Goal: Task Accomplishment & Management: Use online tool/utility

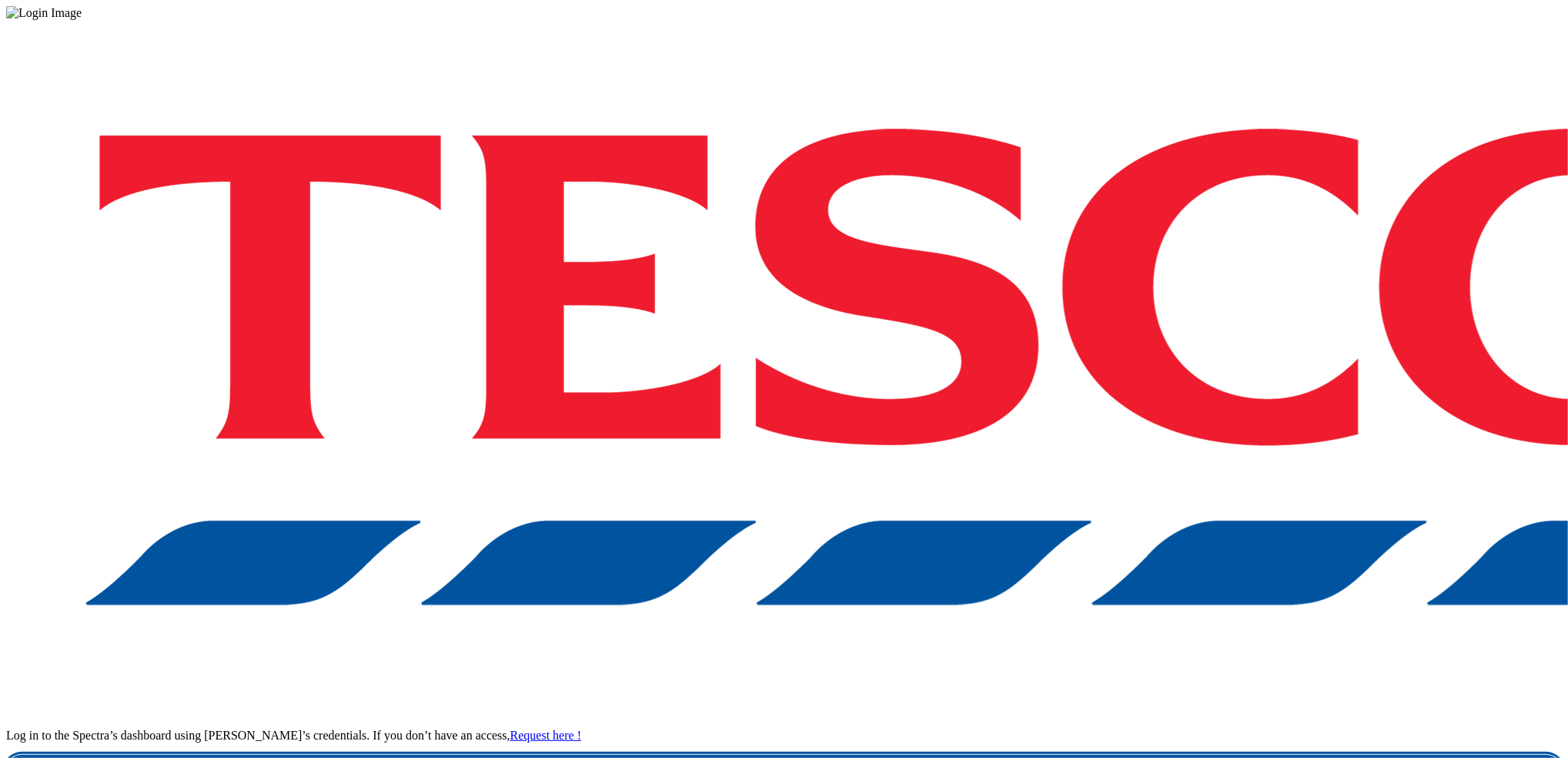
click at [1221, 755] on link "Login" at bounding box center [784, 771] width 1556 height 31
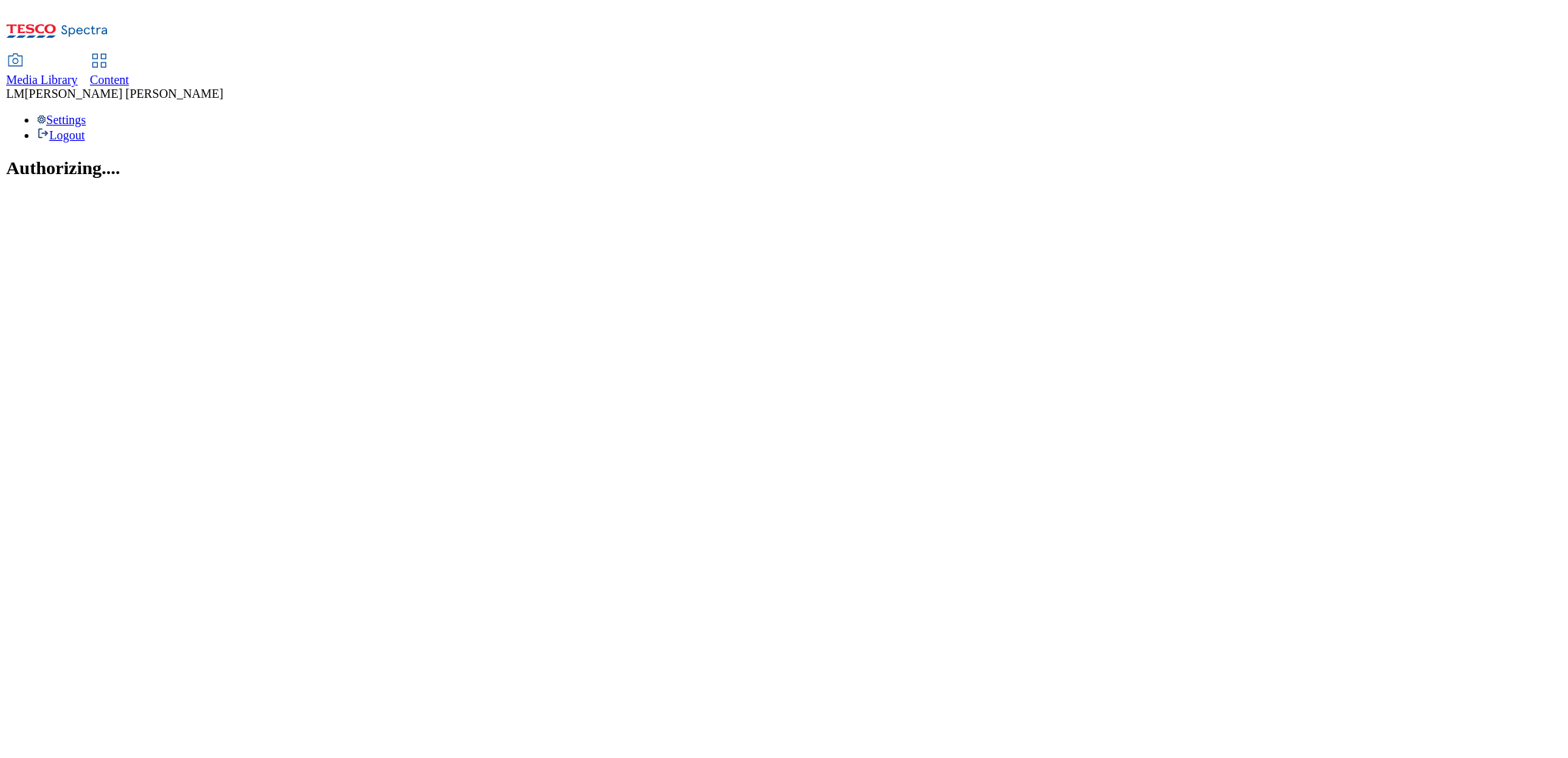
select select "ghs-[GEOGRAPHIC_DATA]"
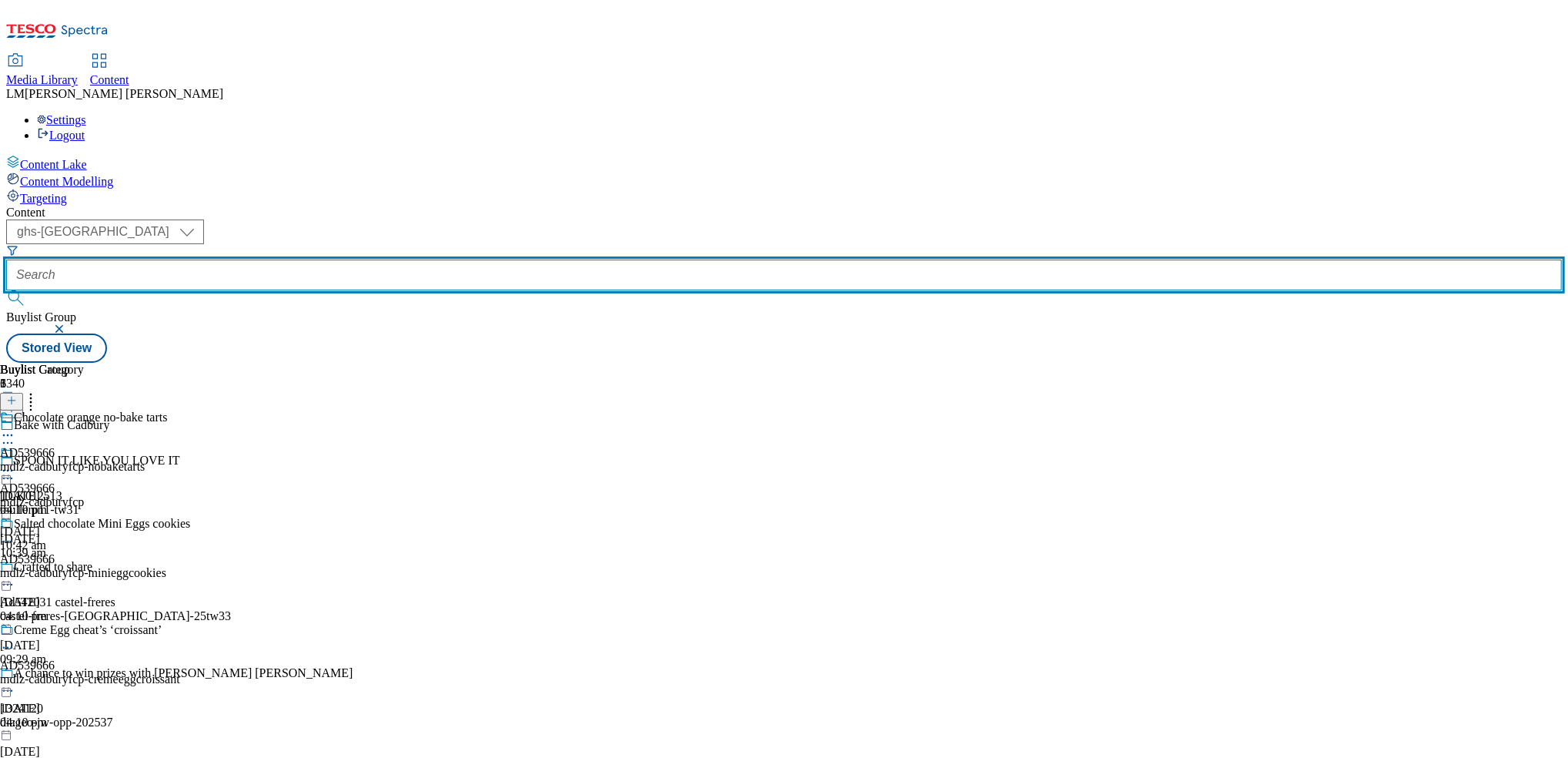
click at [366, 260] on input "text" at bounding box center [784, 275] width 1556 height 31
paste input "TUK012584"
type input "TUK012584"
click at [360, 260] on input "text" at bounding box center [784, 275] width 1556 height 31
paste input "541231"
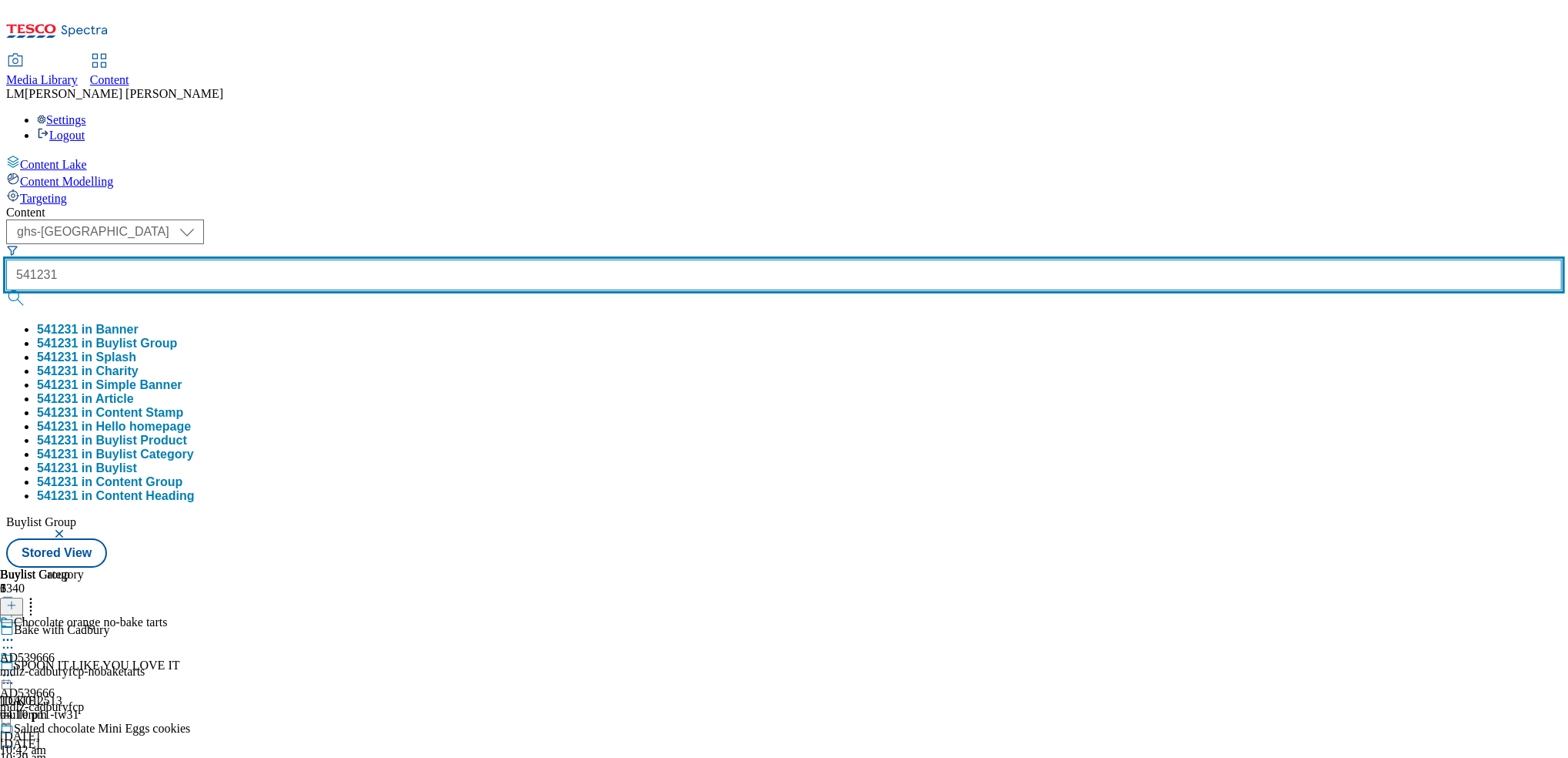
type input "541231"
click at [6, 290] on button "submit" at bounding box center [17, 298] width 21 height 16
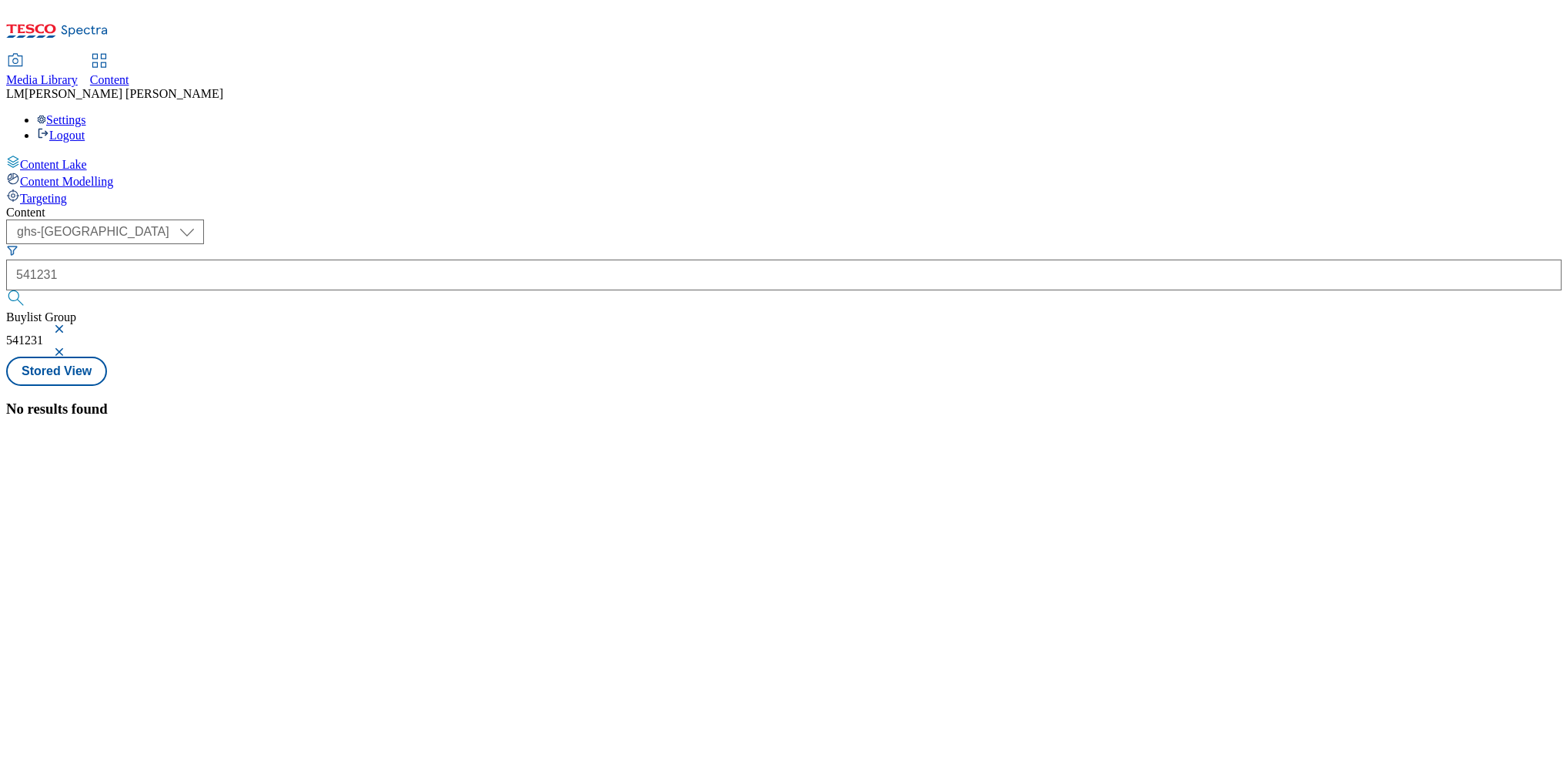
click at [68, 324] on button "button" at bounding box center [61, 328] width 16 height 9
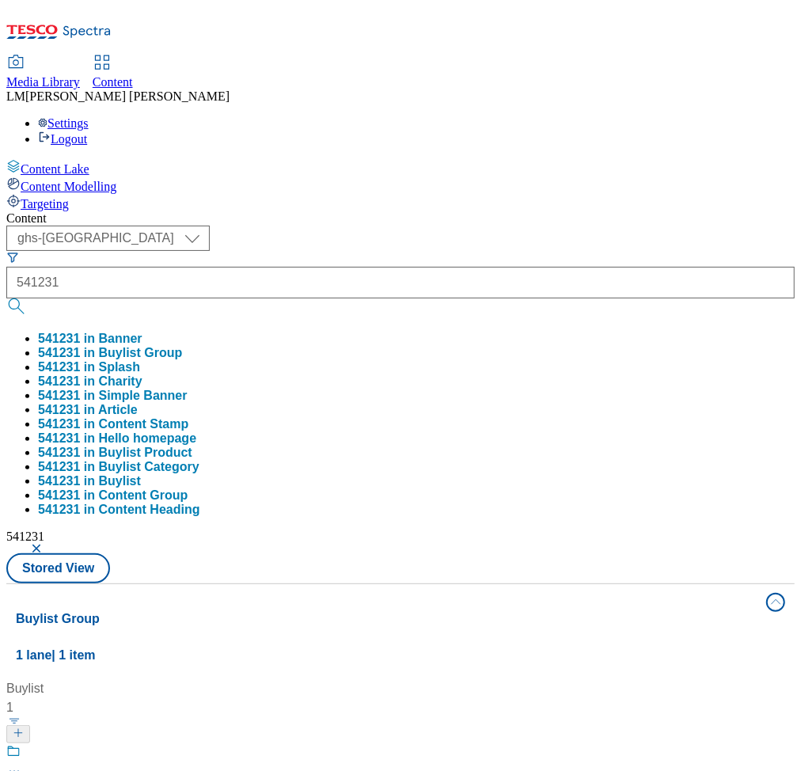
click at [577, 679] on div "Buylist 1 Ad541231 / haribo-jellies-25tw34 / haribo 23 Sept 2025 12:59 pm" at bounding box center [400, 679] width 769 height 0
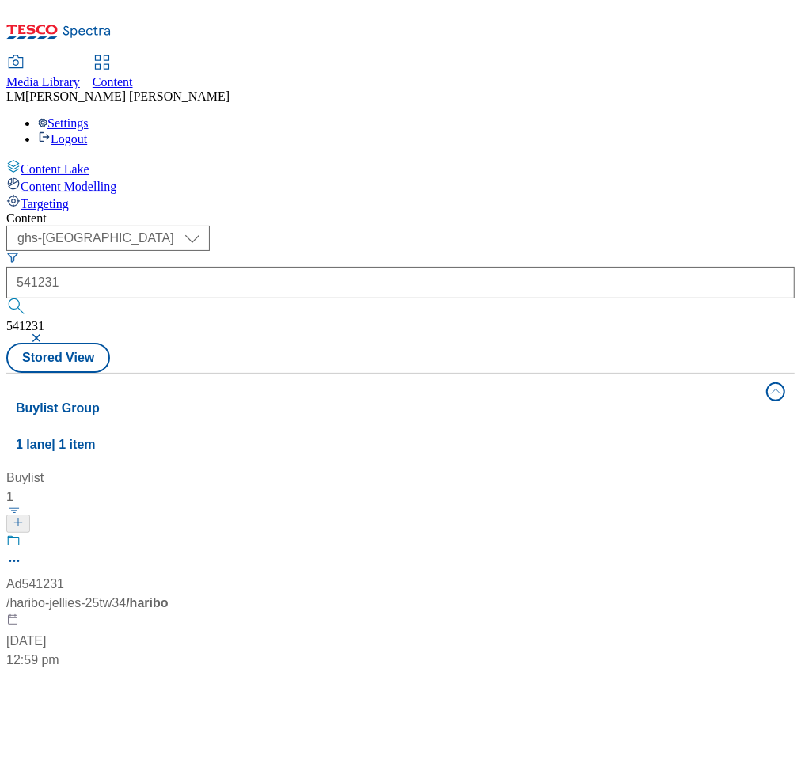
click at [204, 594] on div "/ haribo-jellies-25tw34 / haribo" at bounding box center [105, 603] width 198 height 19
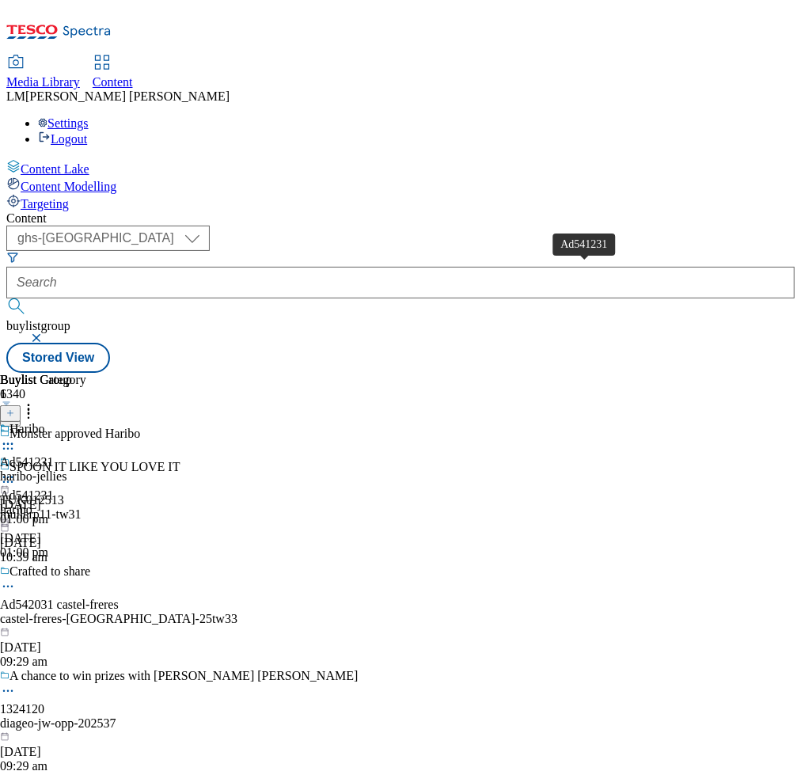
click at [54, 455] on div "Ad541231" at bounding box center [27, 462] width 54 height 14
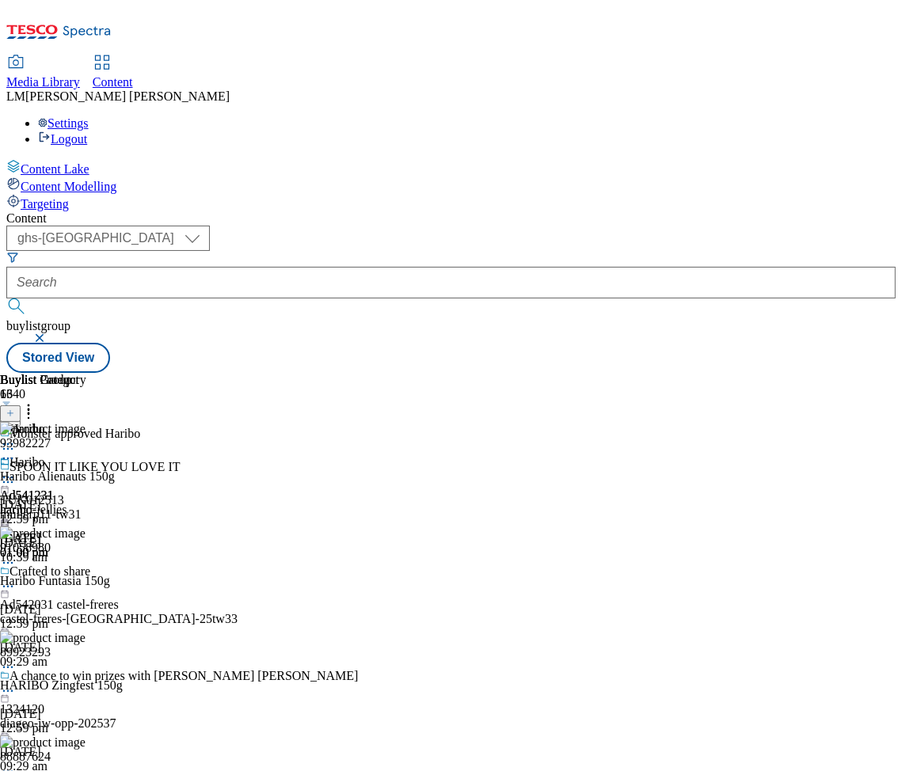
scroll to position [0, 503]
click at [13, 413] on line at bounding box center [11, 413] width 6 height 0
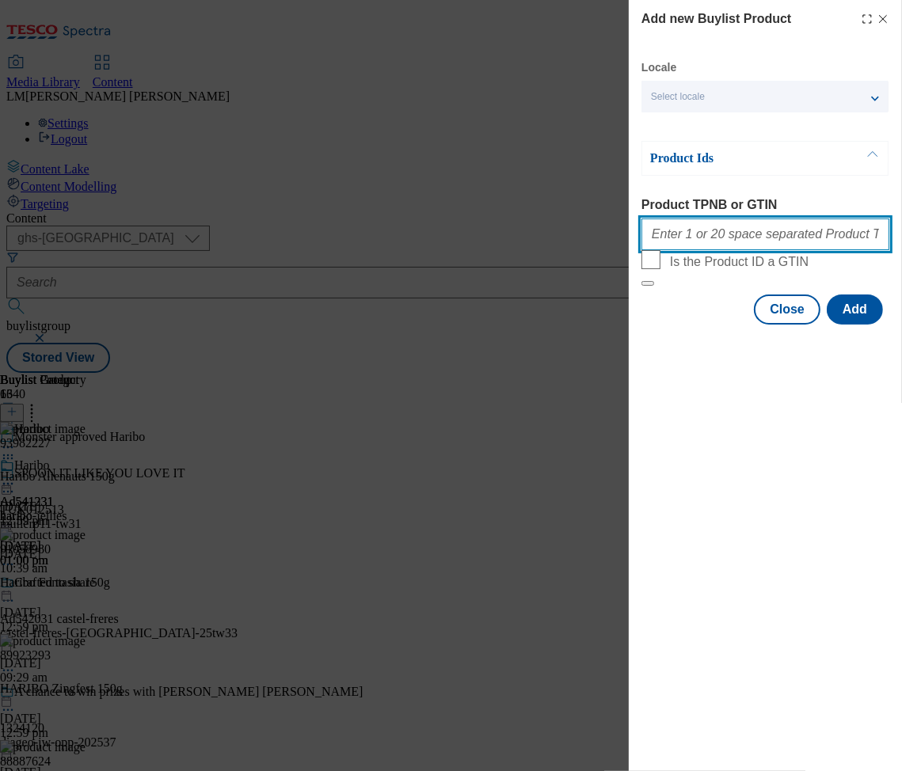
click at [798, 237] on input "Product TPNB or GTIN" at bounding box center [765, 234] width 248 height 32
paste input "96977857"
click at [729, 241] on input "96977857" at bounding box center [765, 234] width 248 height 32
paste input "85935446"
click at [769, 250] on input "96977857 85935446" at bounding box center [765, 234] width 248 height 32
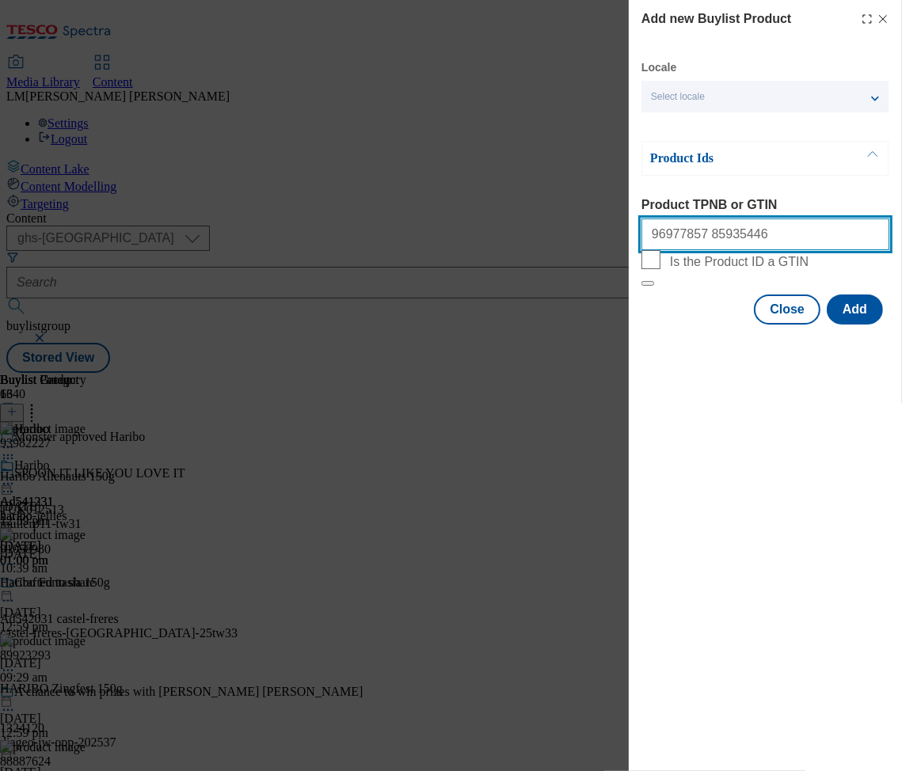
paste input "85935392"
click at [814, 235] on input "96977857 85935446 85935392" at bounding box center [765, 234] width 248 height 32
paste input "85993105"
click at [849, 233] on input "96977857 85935446 85935392 85993105" at bounding box center [765, 234] width 248 height 32
paste input "88890274"
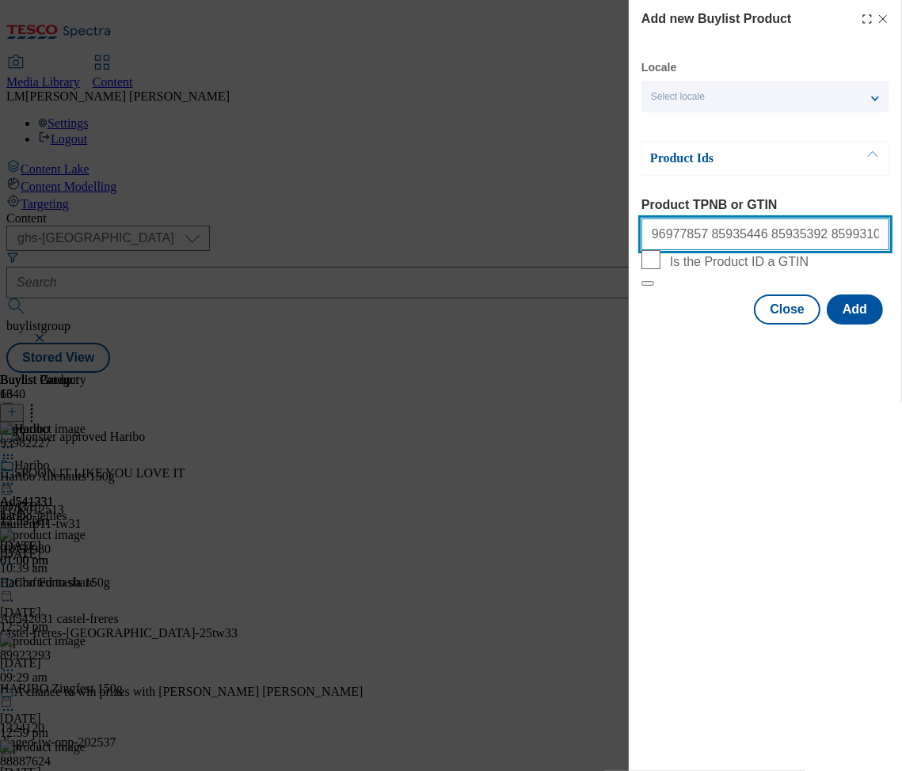
click at [877, 241] on input "96977857 85935446 85935392 85993105 88890274" at bounding box center [765, 234] width 248 height 32
paste input "88902383"
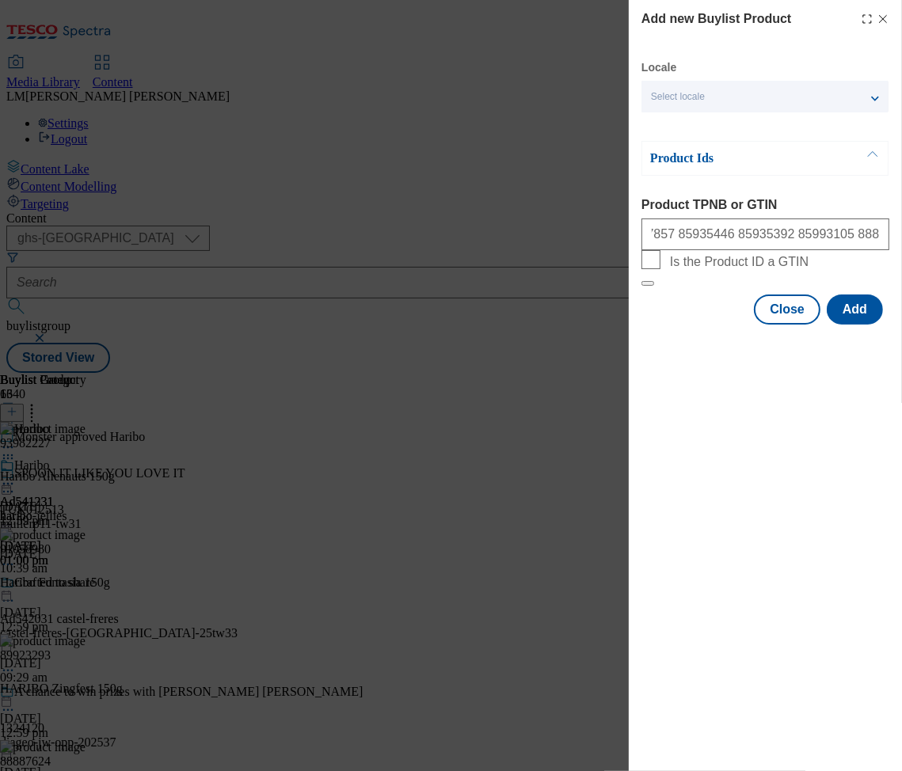
scroll to position [0, 0]
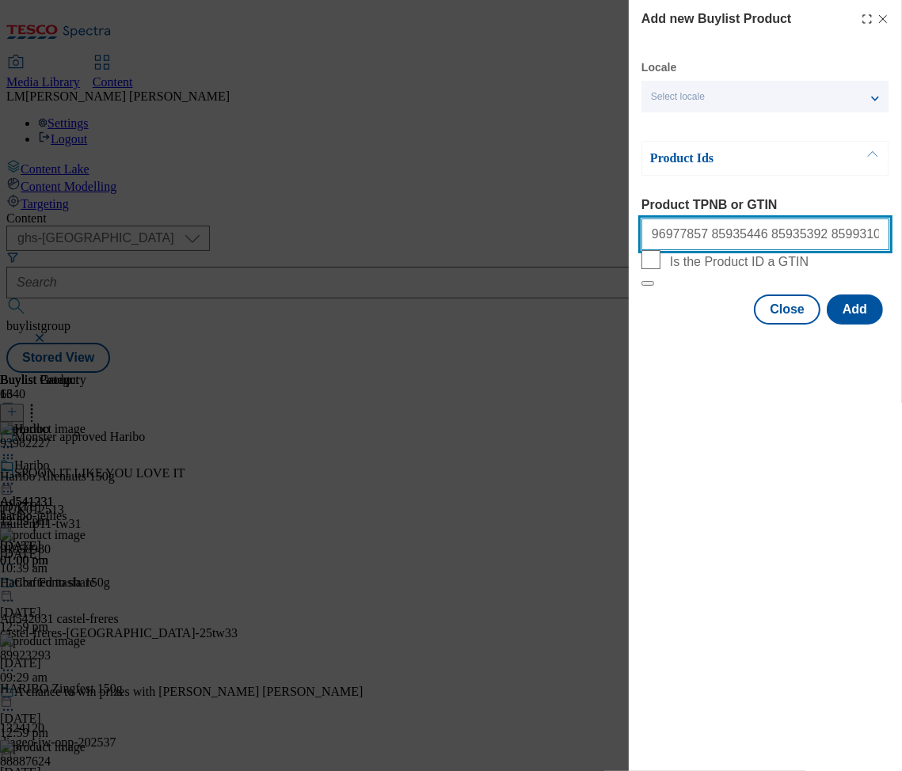
click at [866, 241] on input "96977857 85935446 85935392 85993105 88890274 88902383" at bounding box center [765, 234] width 248 height 32
paste input "88705392"
click at [871, 240] on input "96977857 85935446 85935392 85993105 88890274 88902383 88705392" at bounding box center [765, 234] width 248 height 32
paste input "88711856"
click at [860, 229] on input "96977857 85935446 85935392 85993105 88890274 88902383 88705392 88711856" at bounding box center [765, 234] width 248 height 32
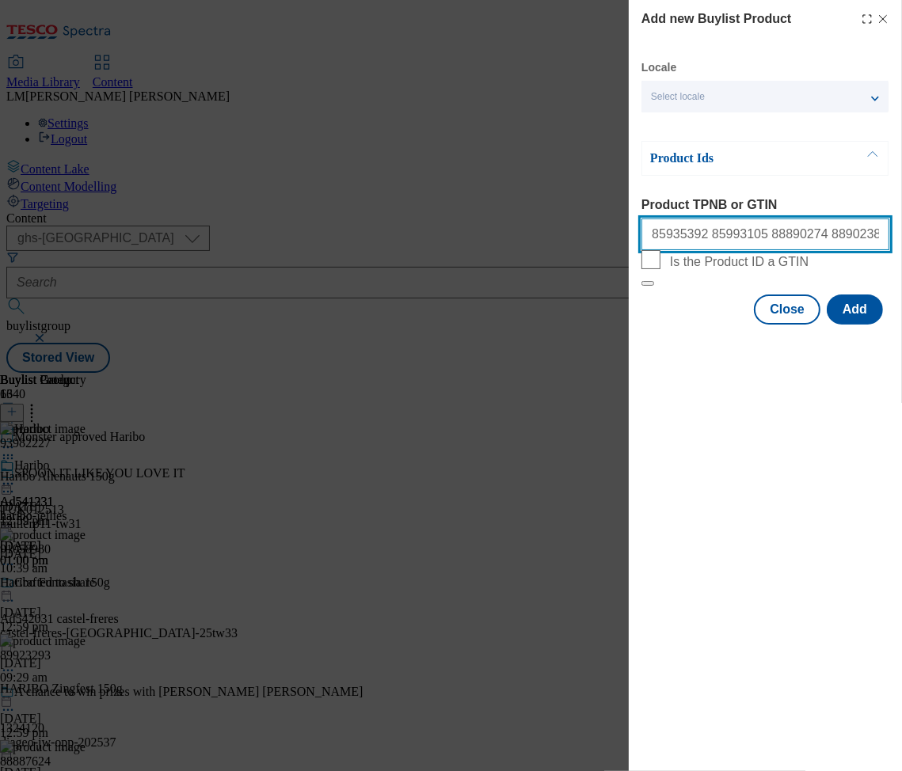
paste input "92383385"
drag, startPoint x: 858, startPoint y: 249, endPoint x: 905, endPoint y: 226, distance: 52.0
click at [902, 226] on html "Icons icon_account icon_add icon_backward_link icon_basket icon_benefits icon_c…" at bounding box center [451, 189] width 902 height 379
click at [875, 237] on input "96977857 85935446 85935392 85993105 88890274 88902383 88705392 88711856 92383385" at bounding box center [765, 234] width 248 height 32
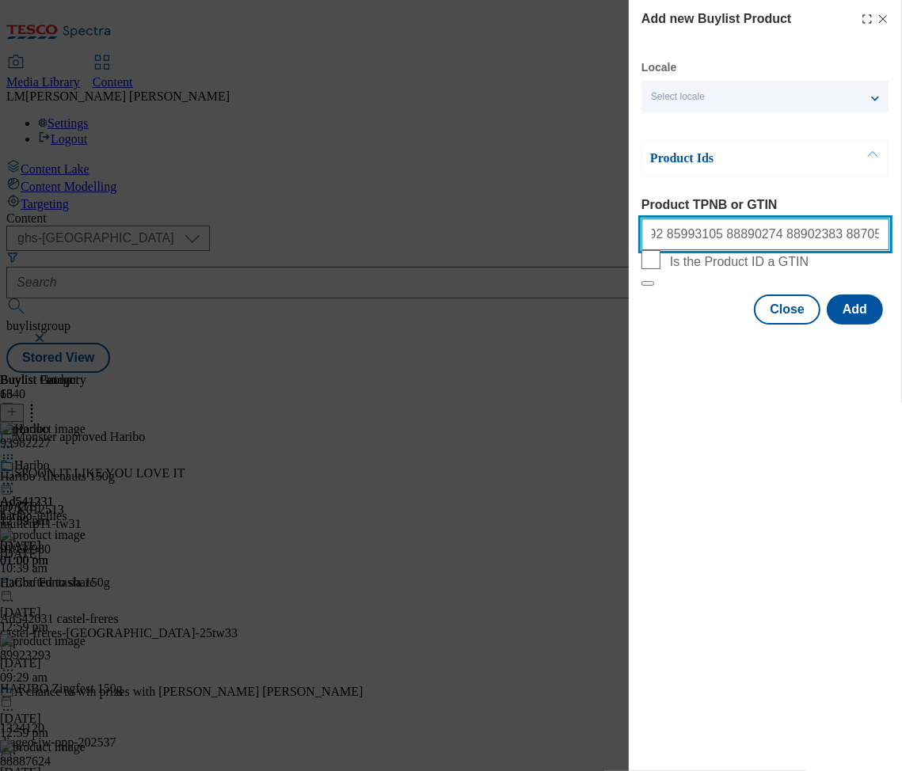
paste input "88907775"
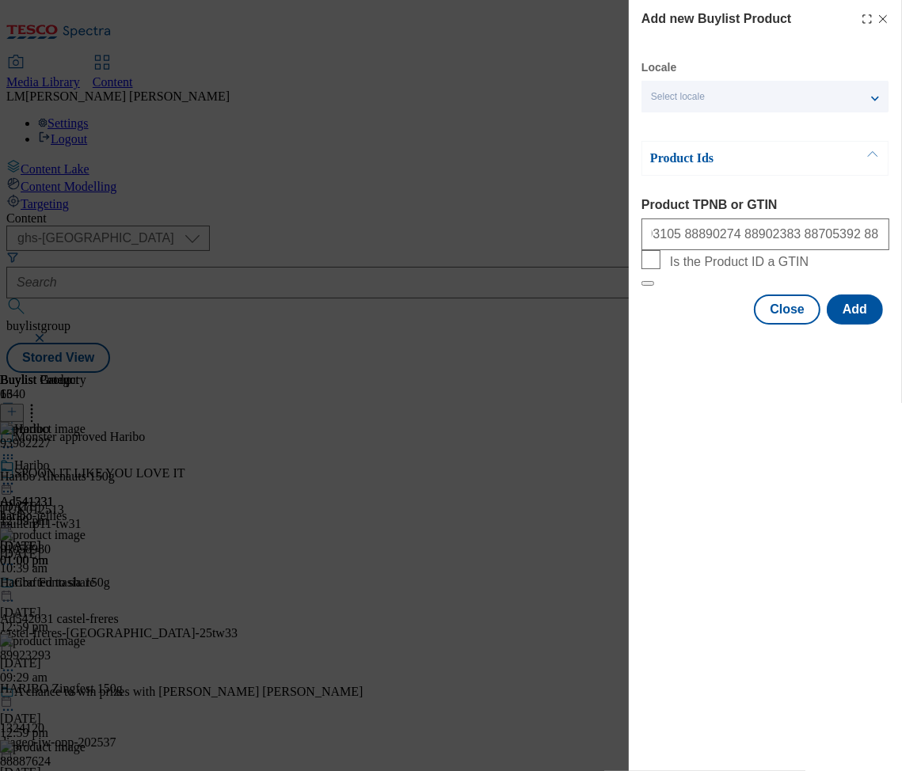
scroll to position [0, 0]
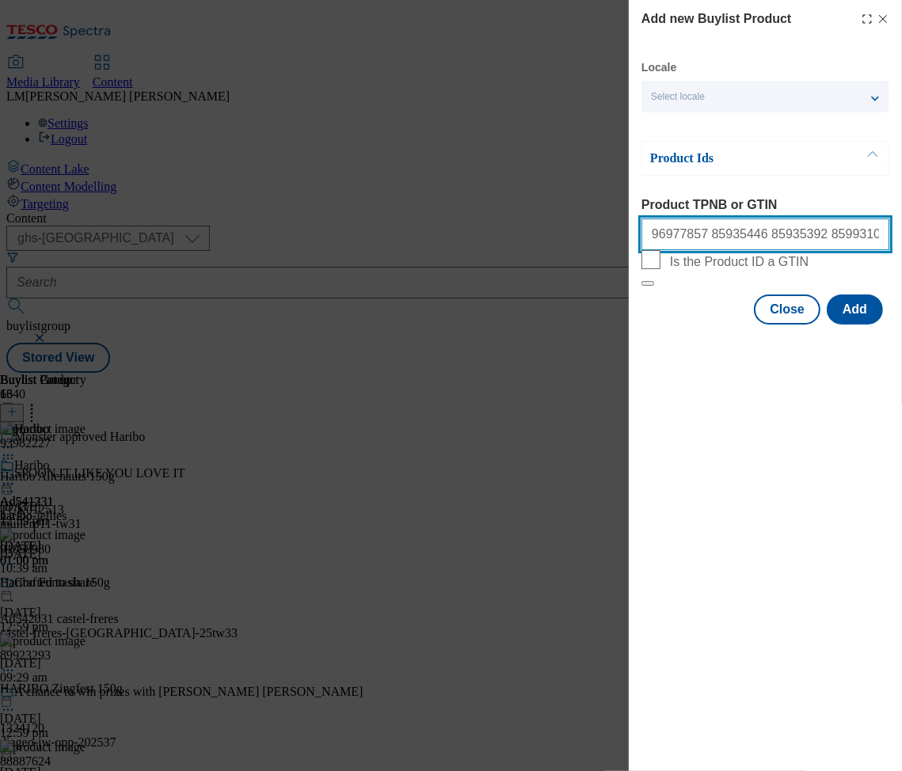
click at [872, 245] on input "96977857 85935446 85935392 85993105 88890274 88902383 88705392 88711856 9238338…" at bounding box center [765, 234] width 248 height 32
paste input "86765426"
type input "96977857 85935446 85935392 85993105 88890274 88902383 88705392 88711856 9238338…"
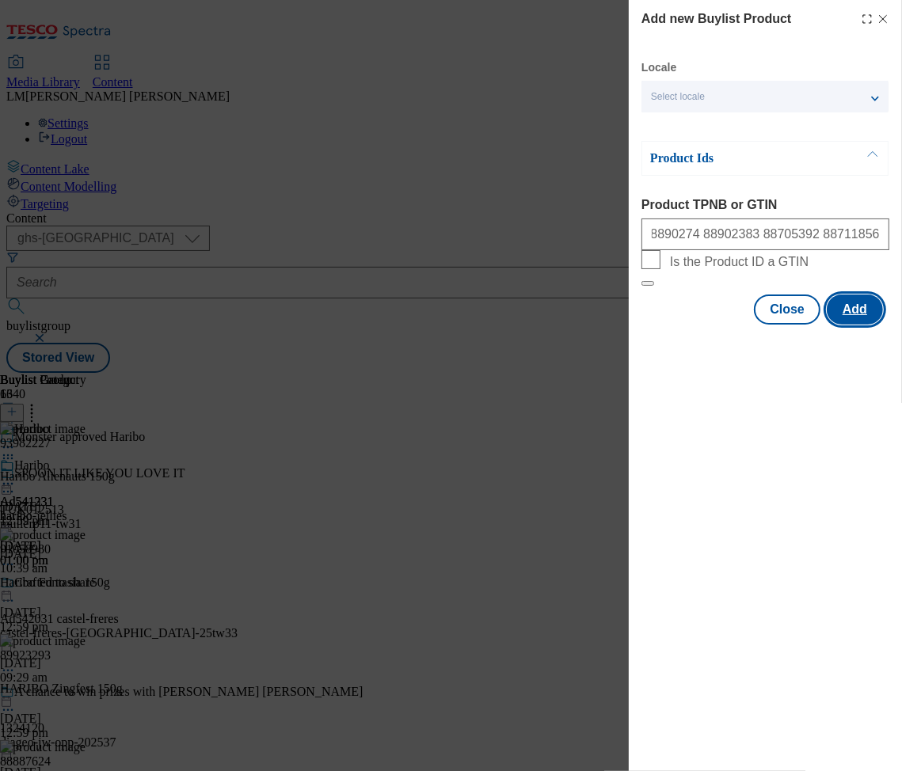
scroll to position [0, 0]
click at [853, 325] on button "Add" at bounding box center [854, 309] width 56 height 30
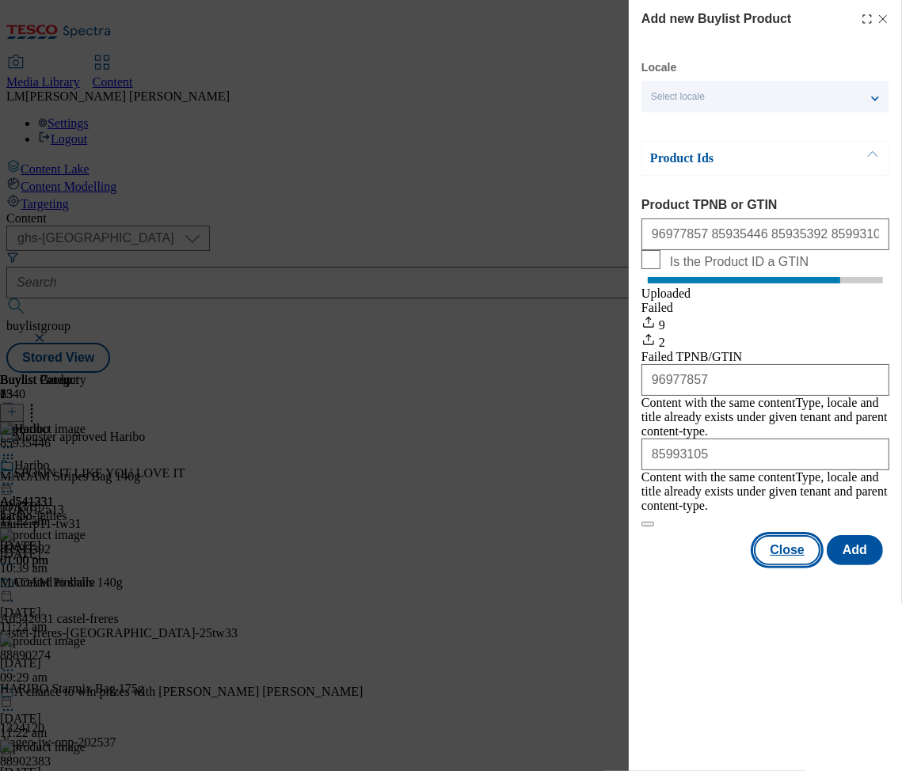
click at [804, 541] on button "Close" at bounding box center [787, 550] width 66 height 30
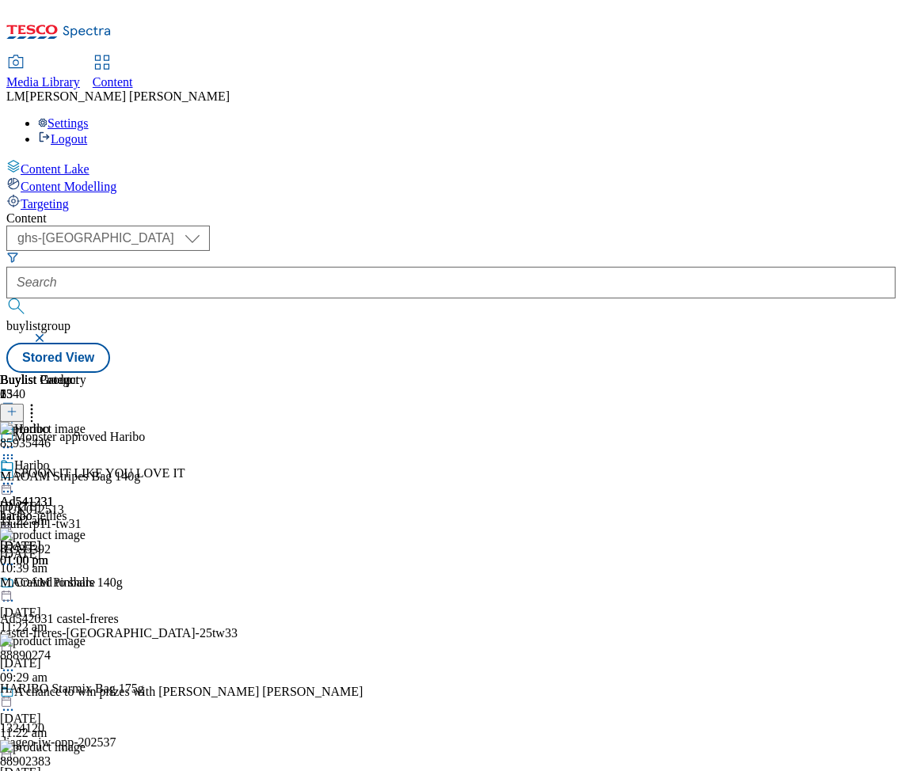
scroll to position [0, 503]
click at [40, 401] on icon at bounding box center [32, 409] width 16 height 16
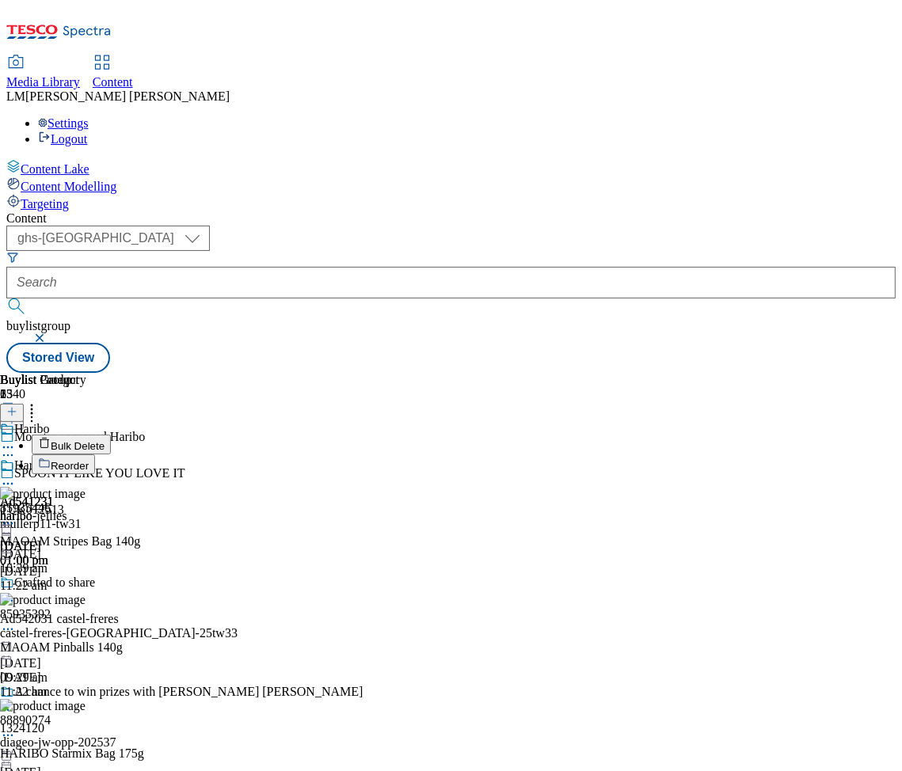
click at [89, 460] on span "Reorder" at bounding box center [70, 466] width 38 height 12
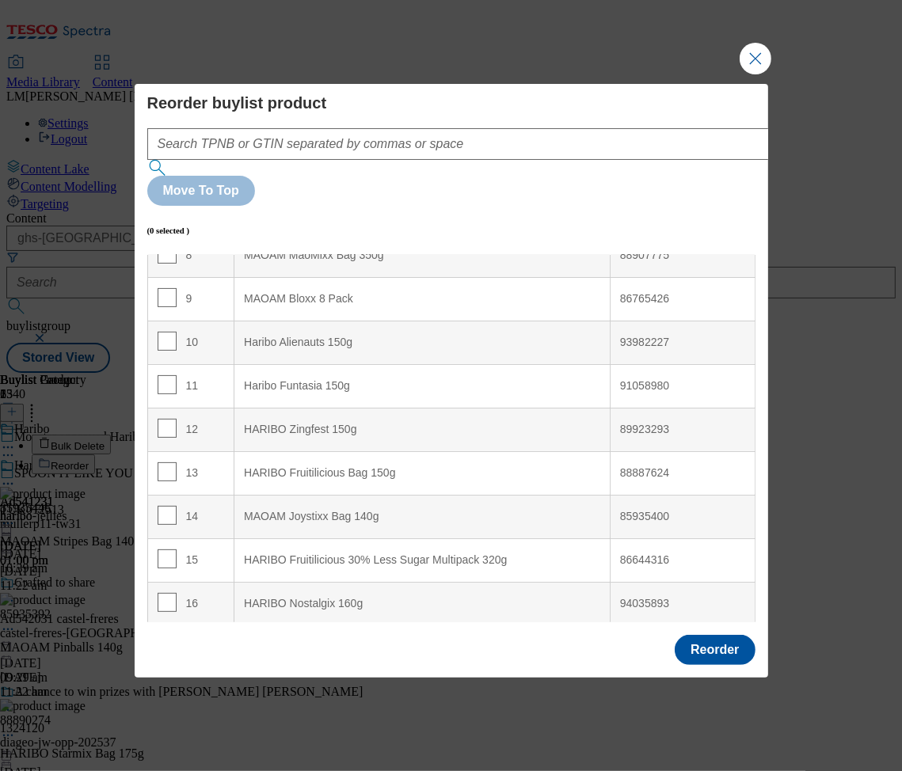
scroll to position [369, 0]
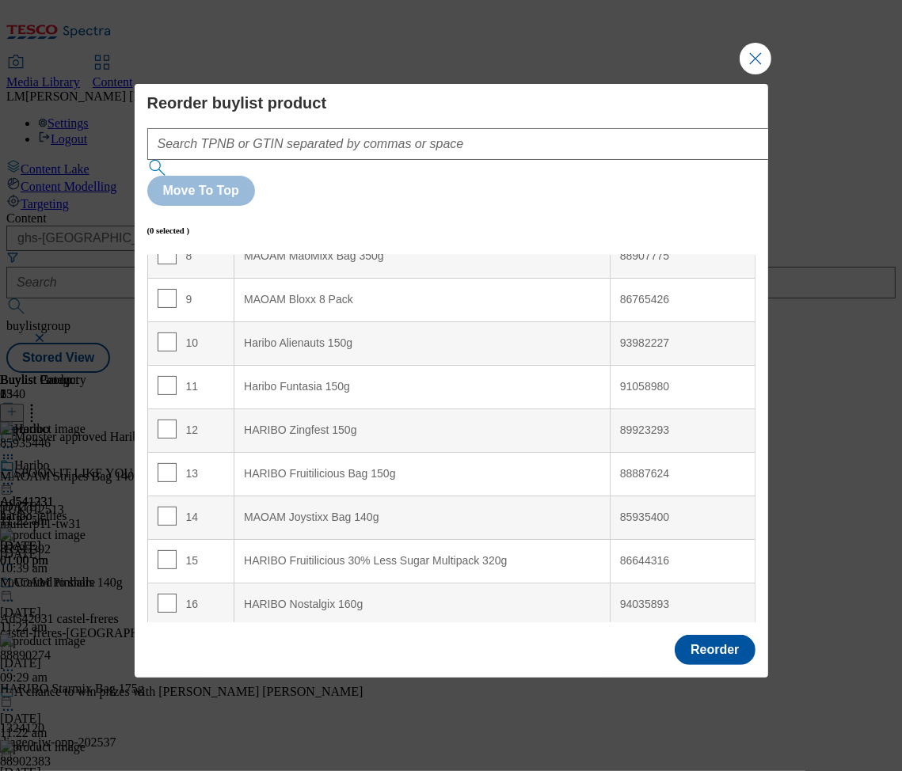
click at [174, 332] on div "10" at bounding box center [191, 343] width 67 height 23
click at [169, 332] on input "Modal" at bounding box center [167, 341] width 19 height 19
checkbox input "true"
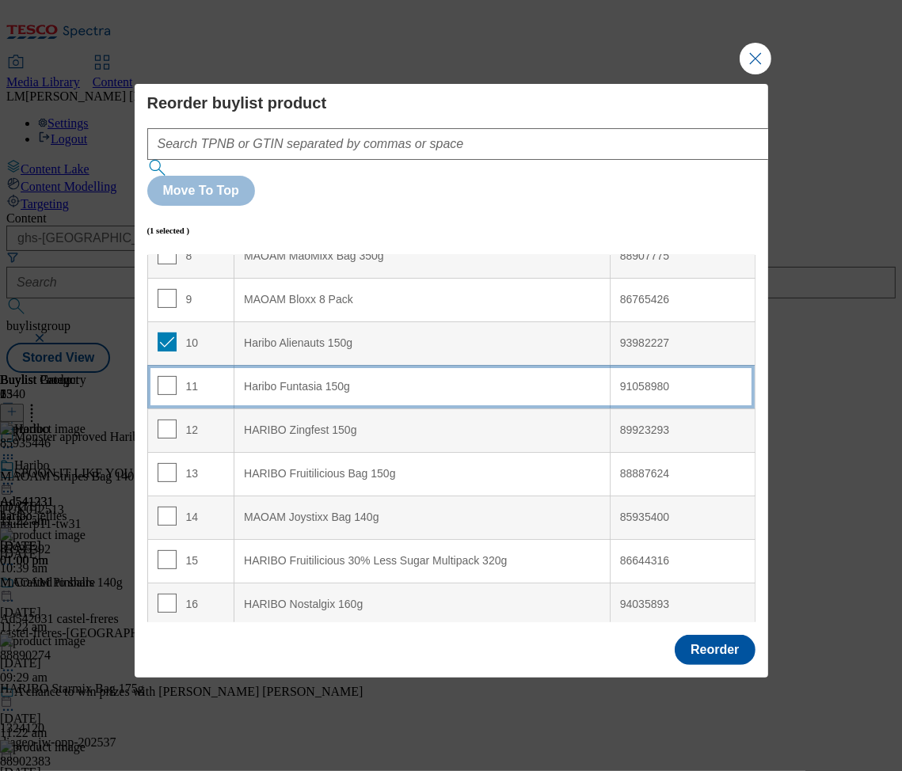
click at [162, 365] on td "11" at bounding box center [190, 387] width 87 height 44
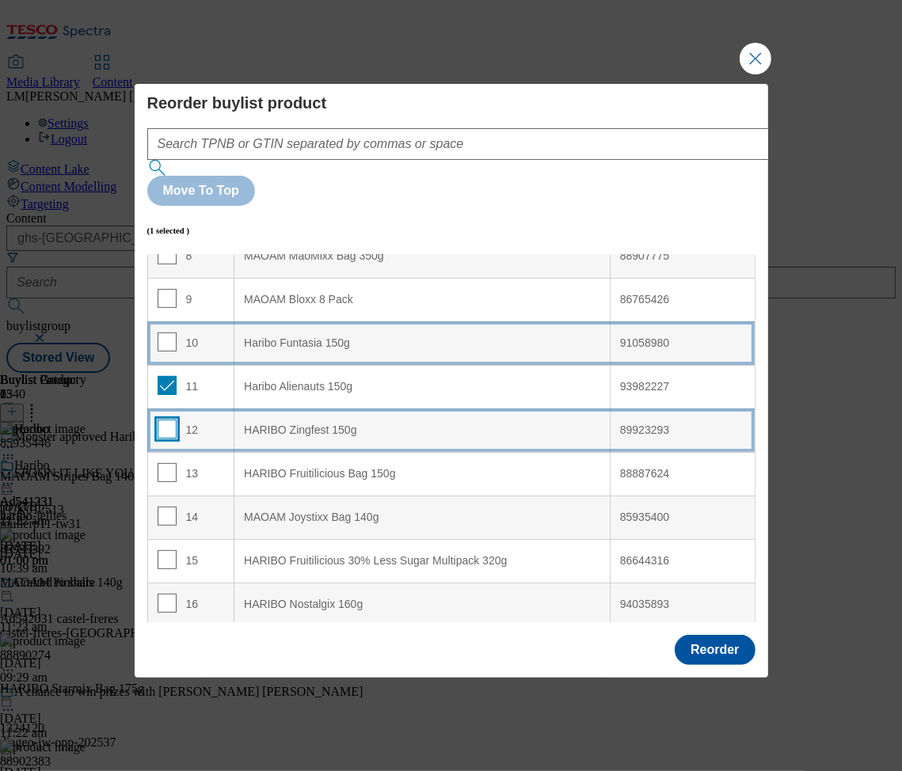
click at [158, 420] on input "Modal" at bounding box center [167, 429] width 19 height 19
checkbox input "true"
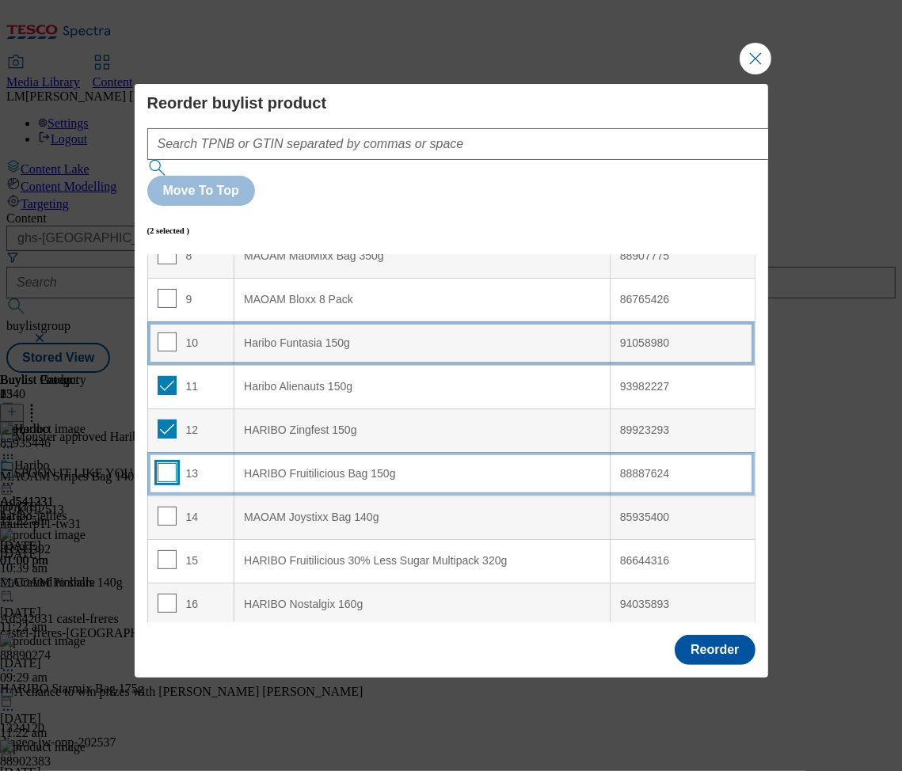
click at [165, 463] on input "Modal" at bounding box center [167, 472] width 19 height 19
checkbox input "true"
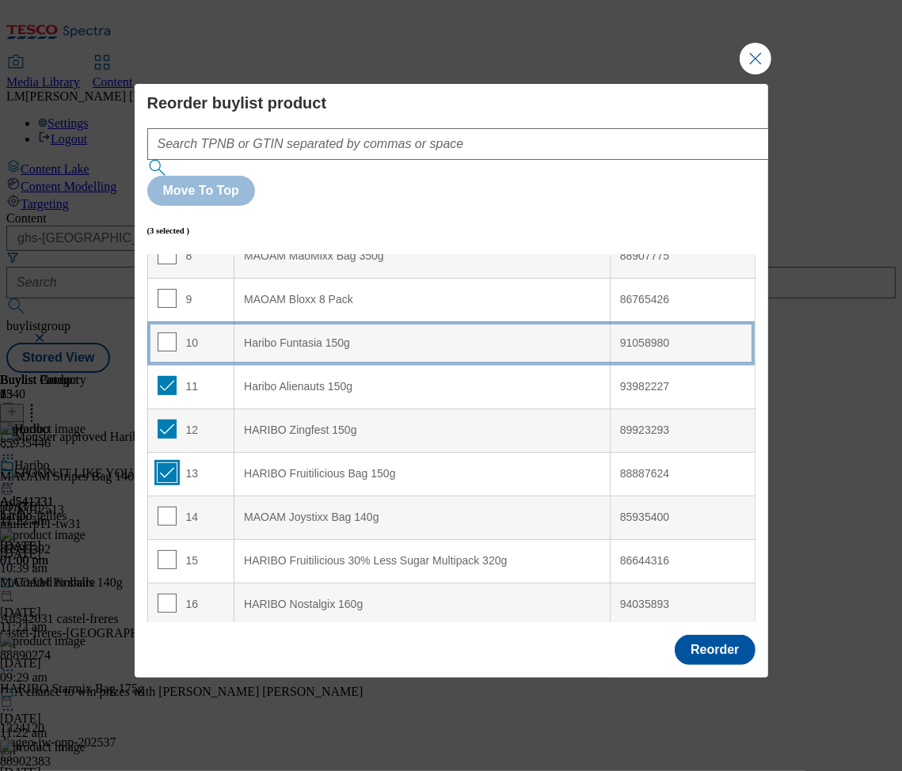
scroll to position [0, 0]
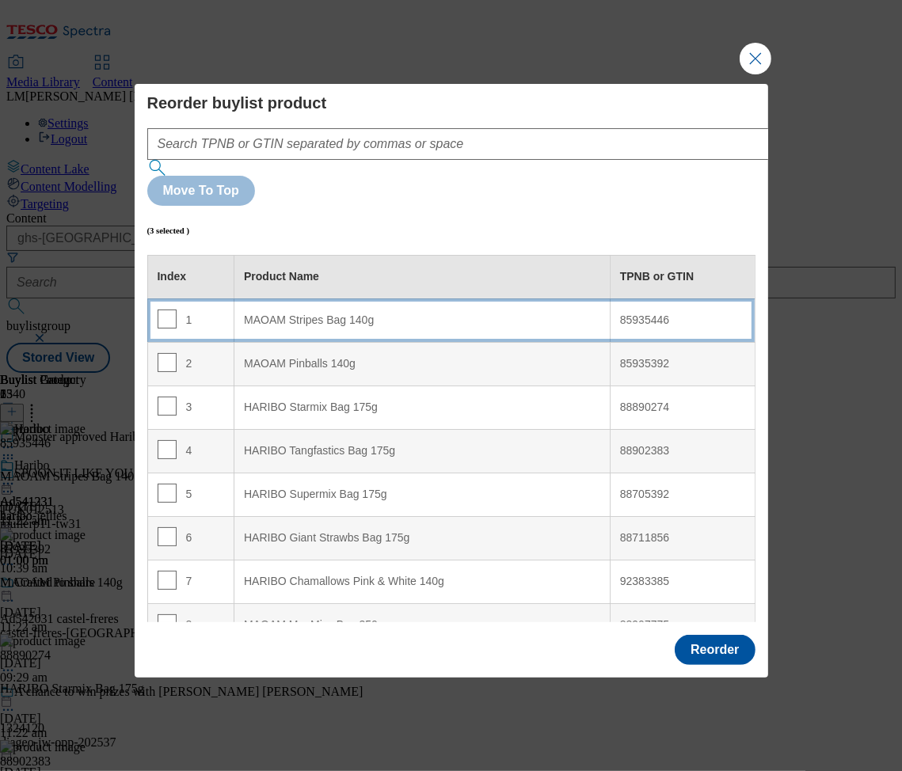
click at [337, 313] on div "MAOAM Stripes Bag 140g" at bounding box center [422, 320] width 356 height 14
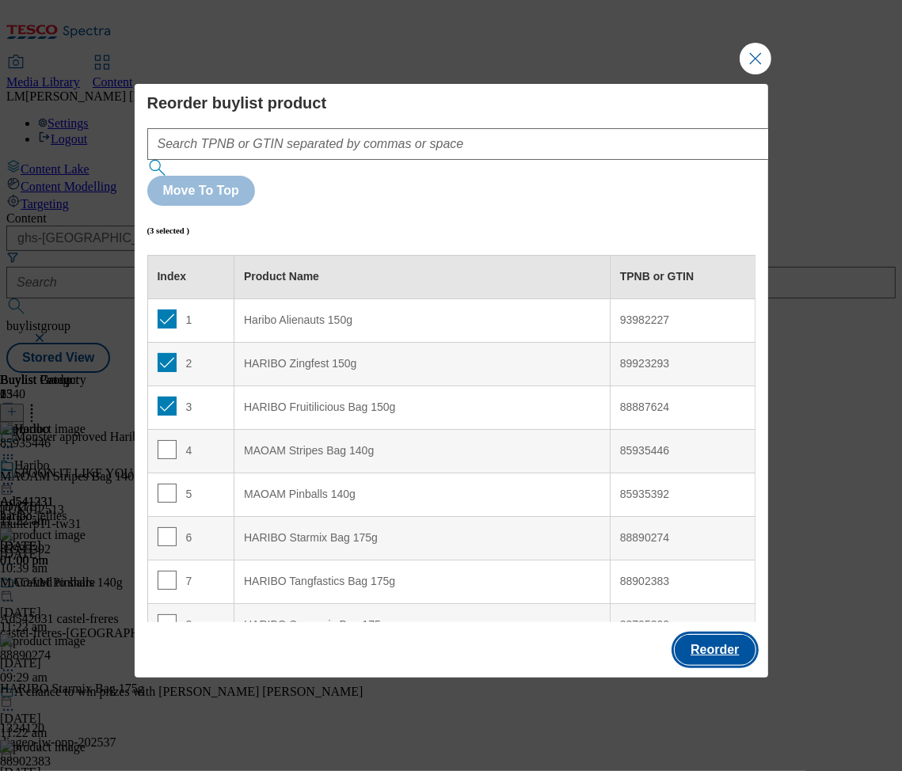
click at [728, 635] on button "Reorder" at bounding box center [714, 650] width 80 height 30
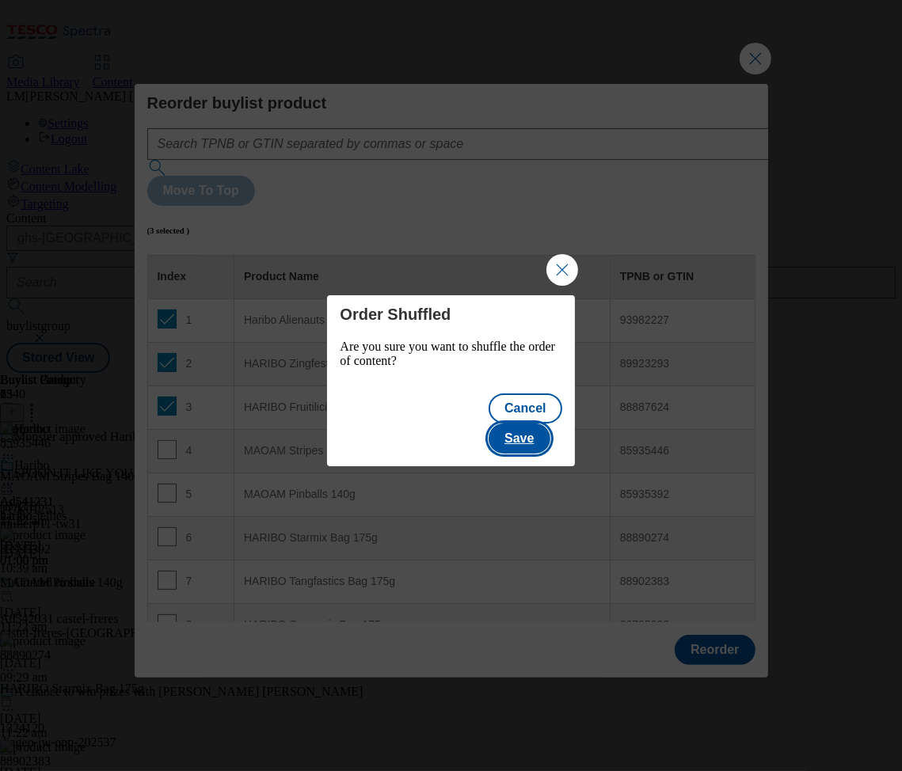
click at [537, 423] on button "Save" at bounding box center [518, 438] width 61 height 30
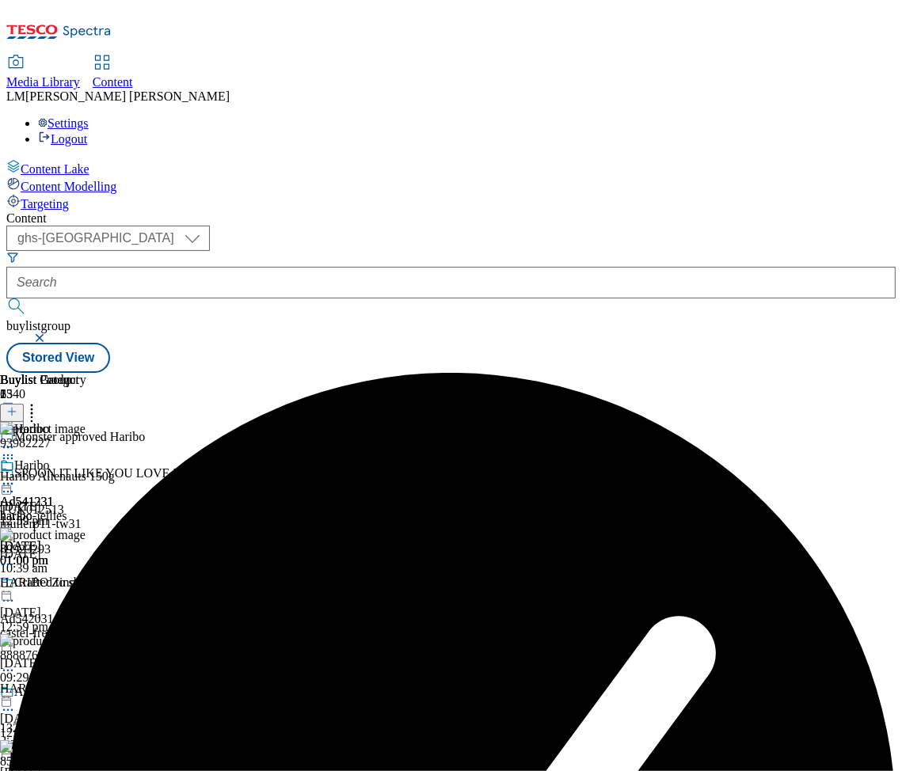
click at [16, 476] on icon at bounding box center [8, 484] width 16 height 16
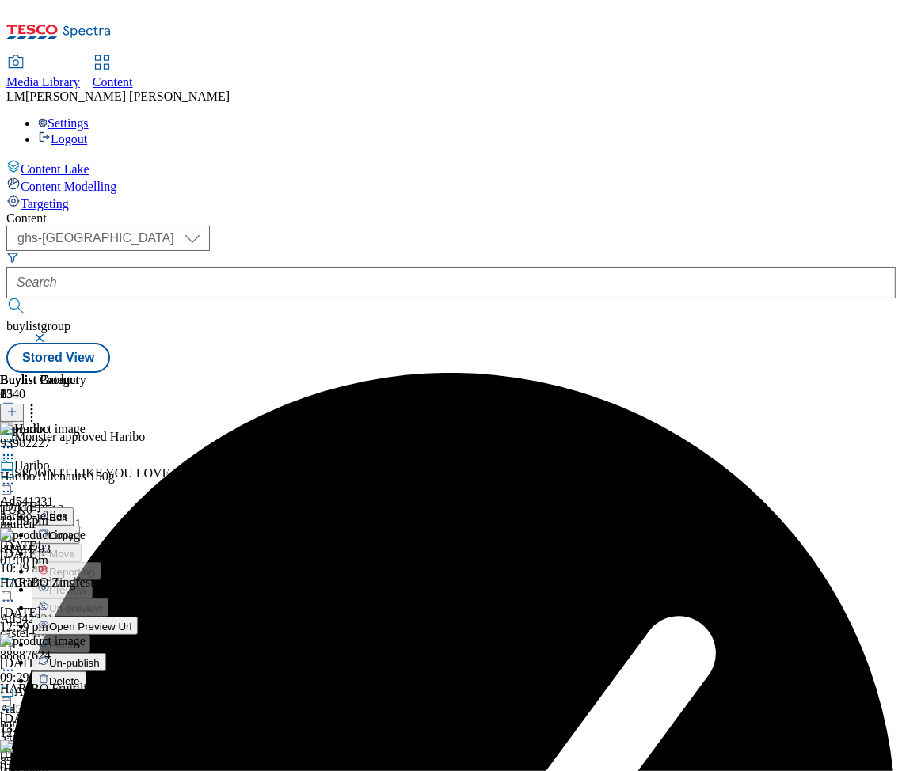
click at [100, 657] on span "Un-publish" at bounding box center [74, 663] width 51 height 12
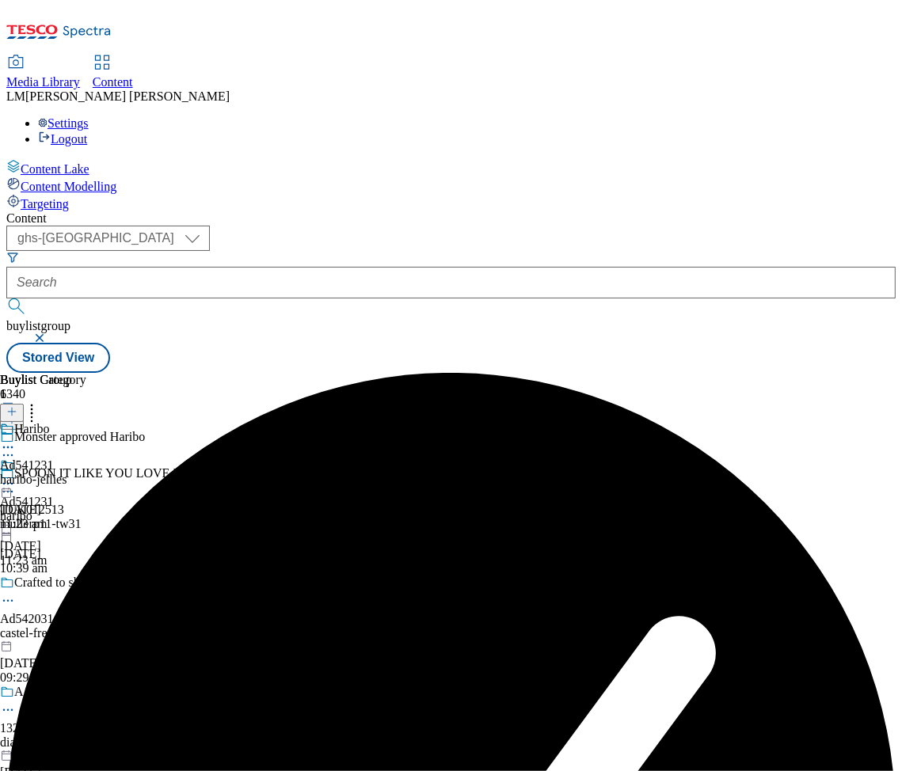
click at [13, 483] on circle at bounding box center [12, 484] width 2 height 2
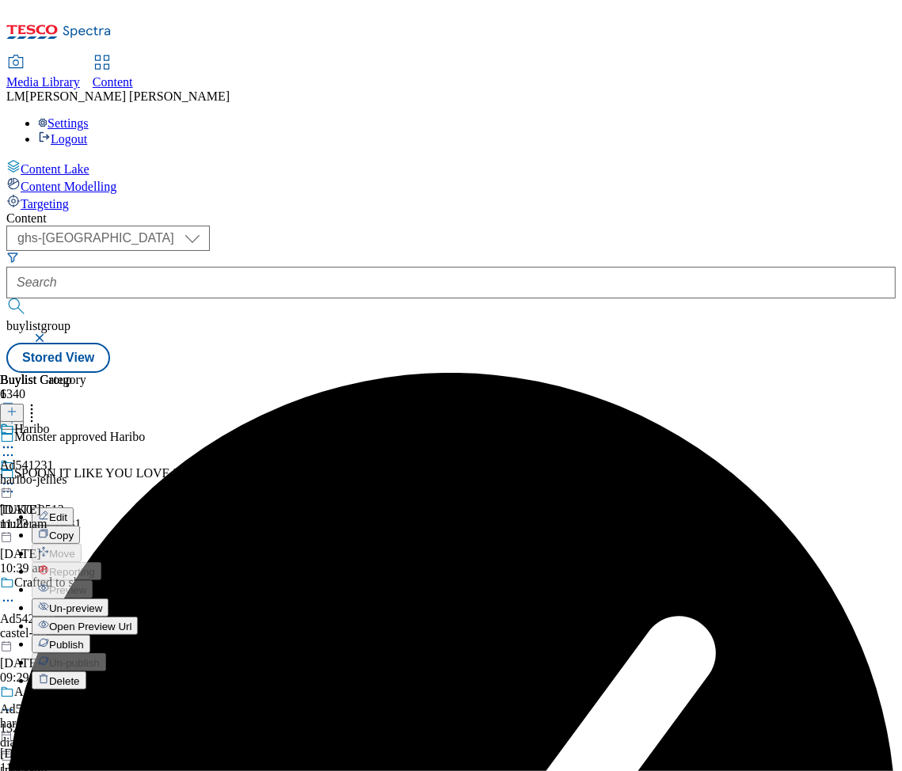
click at [102, 602] on span "Un-preview" at bounding box center [75, 608] width 53 height 12
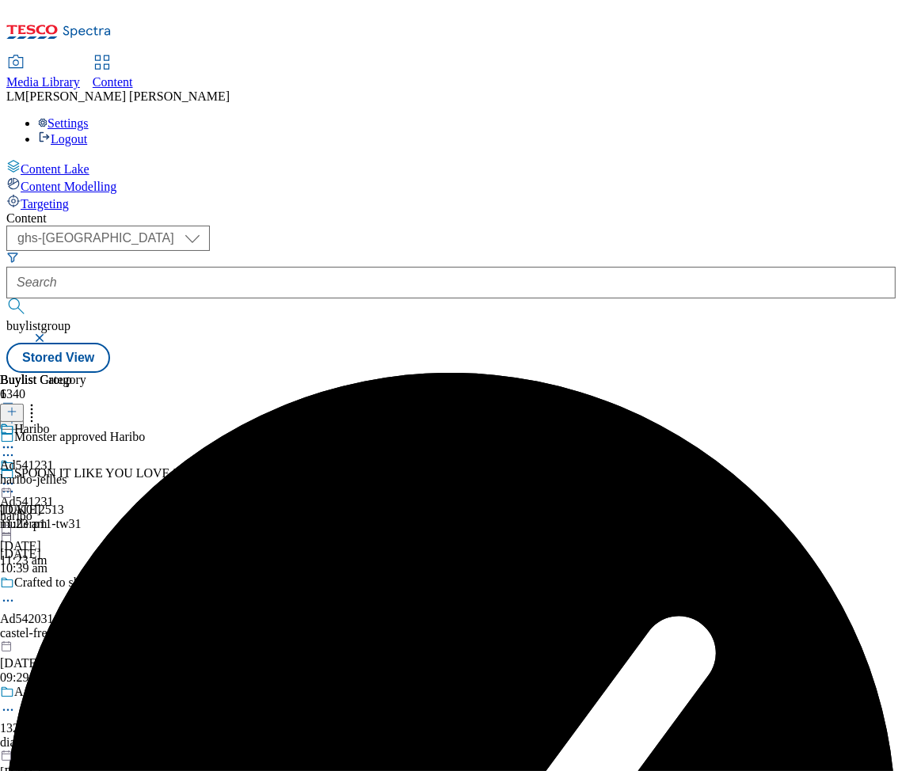
click at [16, 476] on icon at bounding box center [8, 484] width 16 height 16
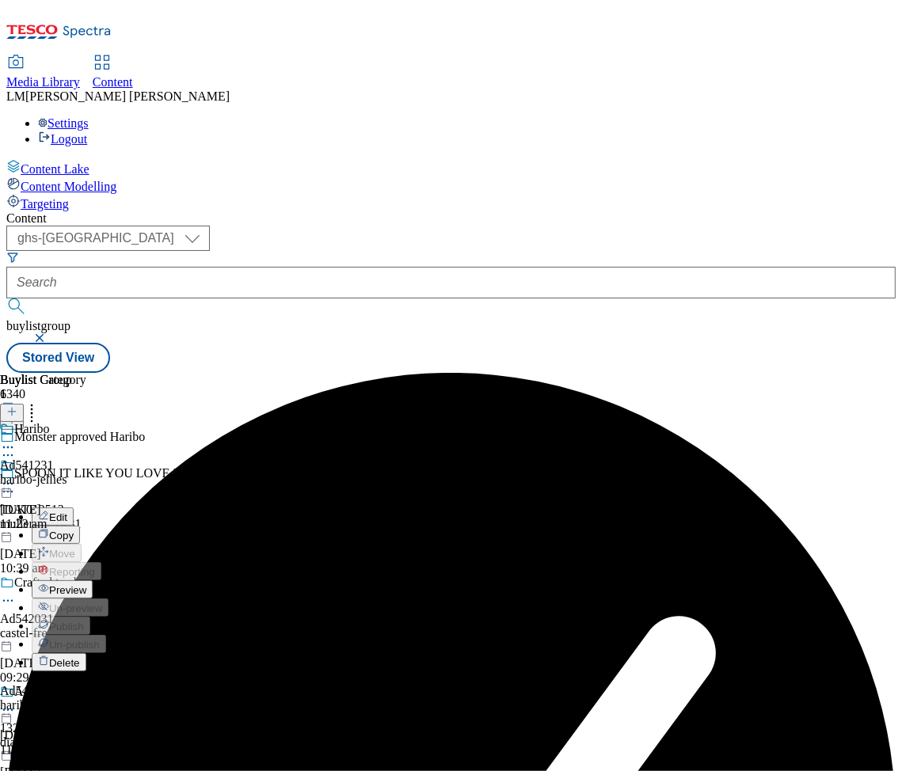
click at [93, 580] on button "Preview" at bounding box center [62, 589] width 61 height 18
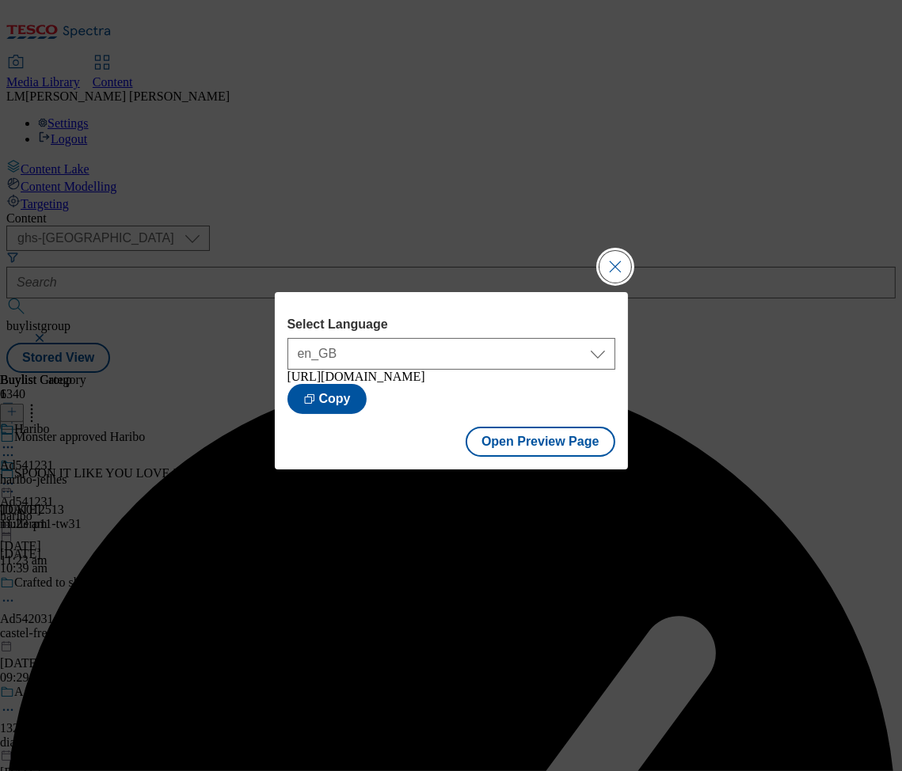
click at [624, 261] on button "Close Modal" at bounding box center [615, 267] width 32 height 32
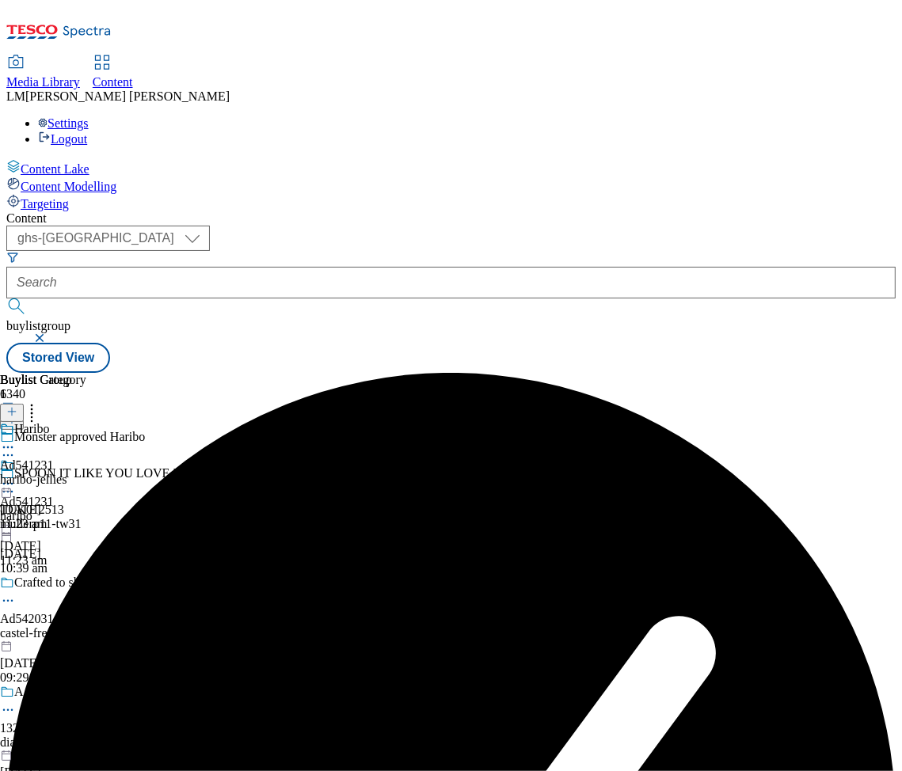
click at [54, 458] on div "Ad541231 haribo 24 Sept 2025 11:23 am" at bounding box center [27, 512] width 54 height 109
click at [86, 422] on div "Haribo Ad541231 haribo-jellies 24 Sept 2025 11:23 am" at bounding box center [43, 476] width 86 height 109
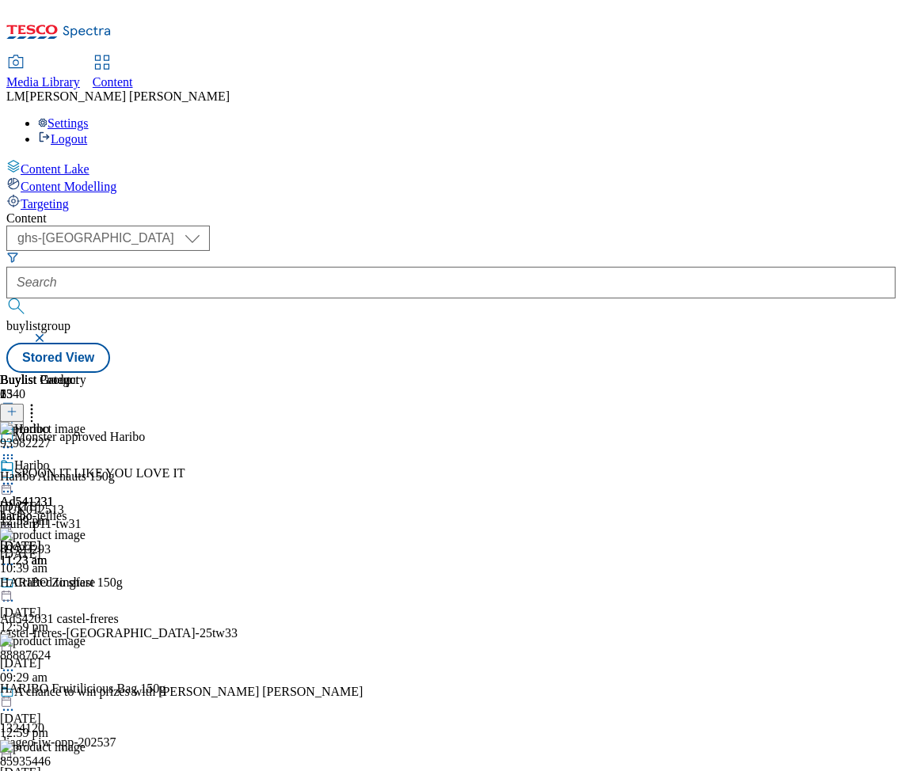
scroll to position [0, 71]
click at [16, 476] on icon at bounding box center [8, 484] width 16 height 16
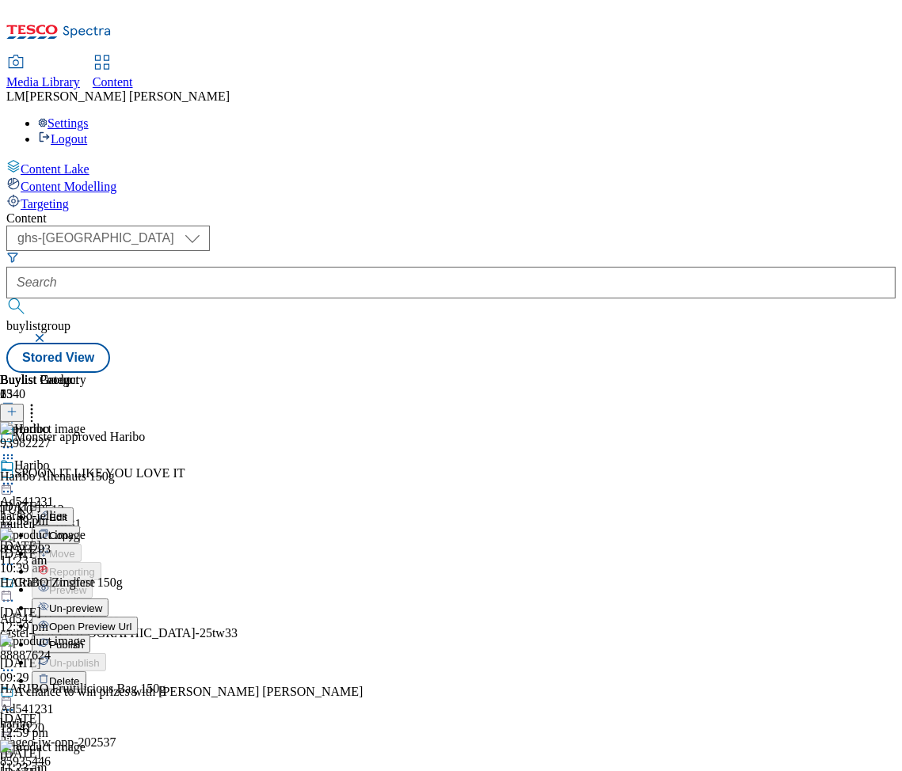
click at [84, 639] on span "Publish" at bounding box center [66, 645] width 35 height 12
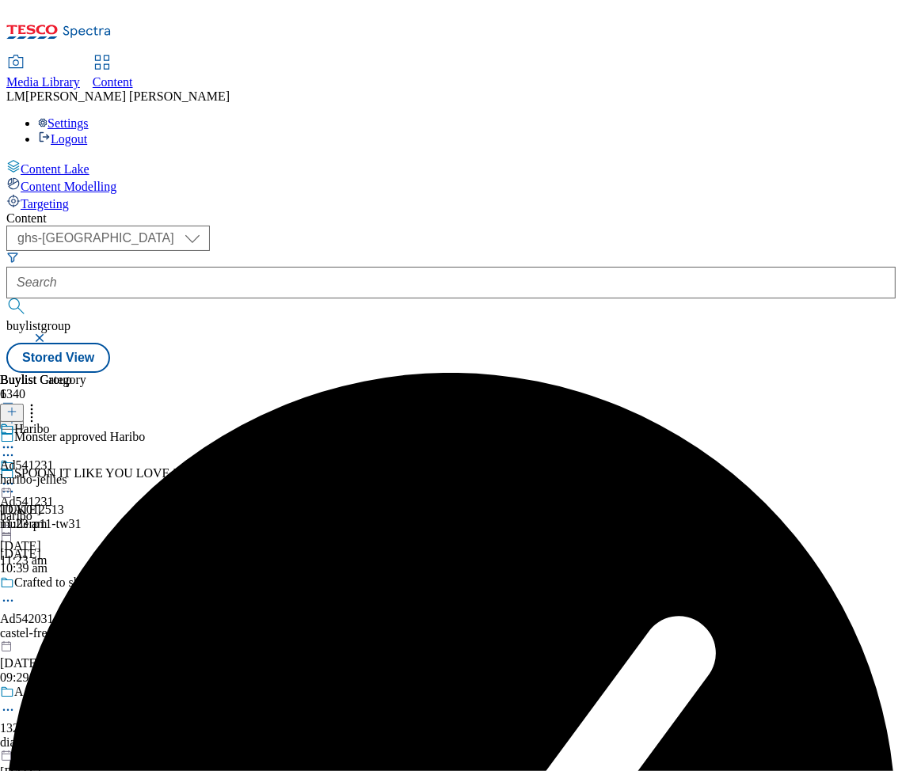
click at [16, 476] on icon at bounding box center [8, 484] width 16 height 16
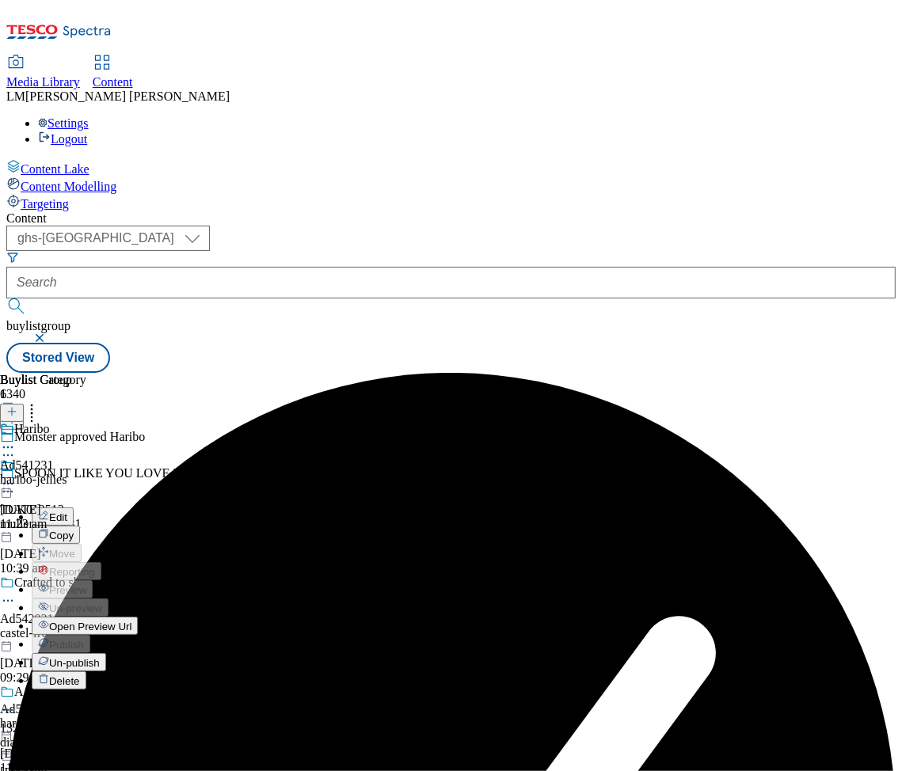
click at [131, 621] on span "Open Preview Url" at bounding box center [90, 627] width 82 height 12
